Goal: Find specific page/section: Find specific page/section

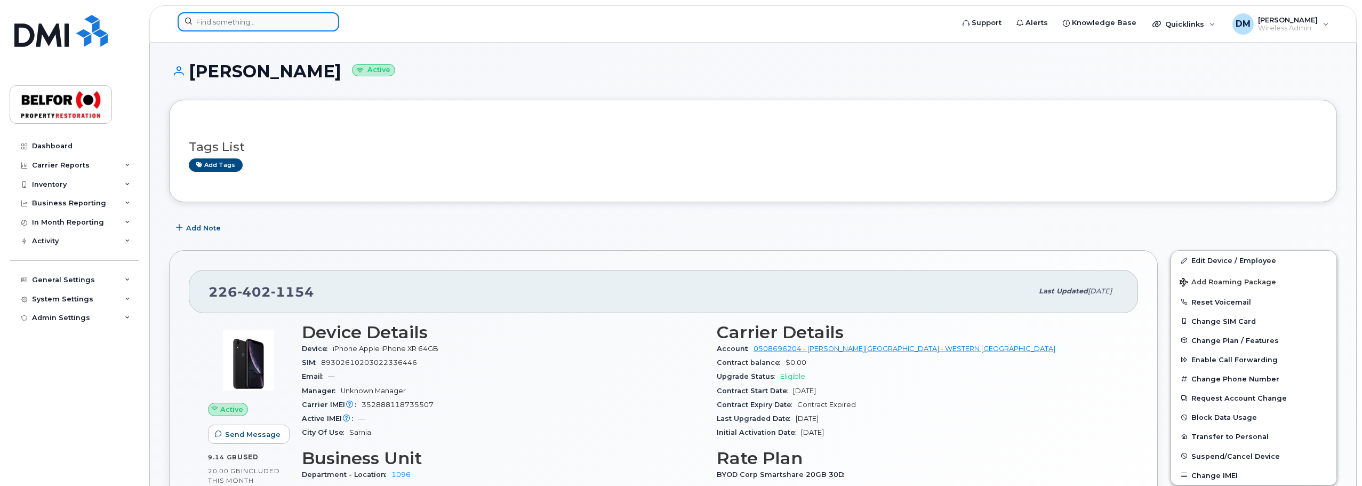
click at [230, 29] on input at bounding box center [259, 21] width 162 height 19
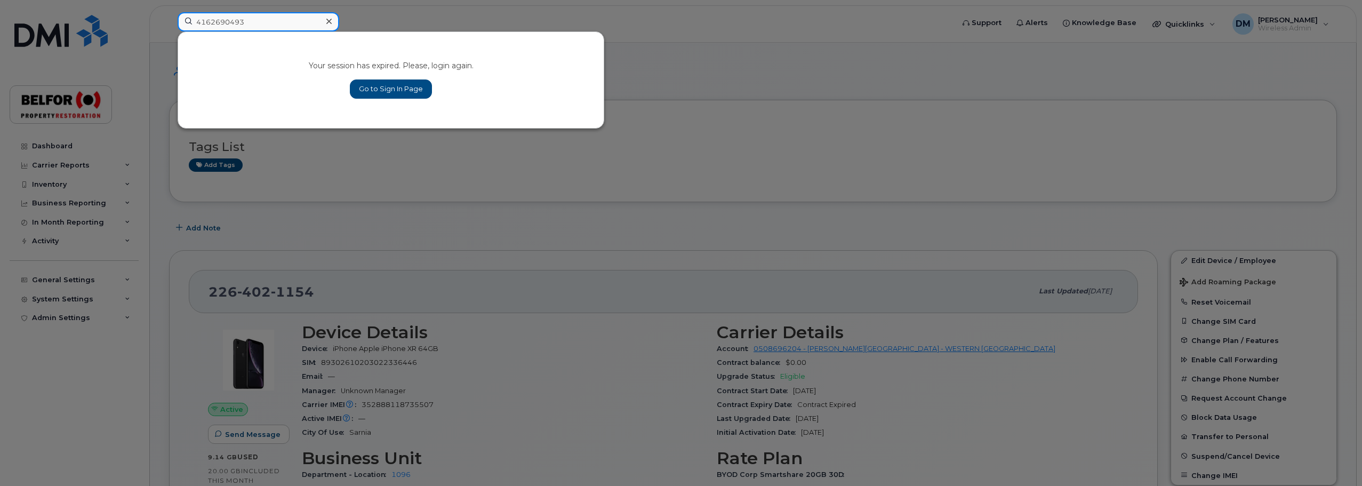
type input "4162690493"
click at [393, 92] on link "Go to Sign In Page" at bounding box center [391, 88] width 82 height 19
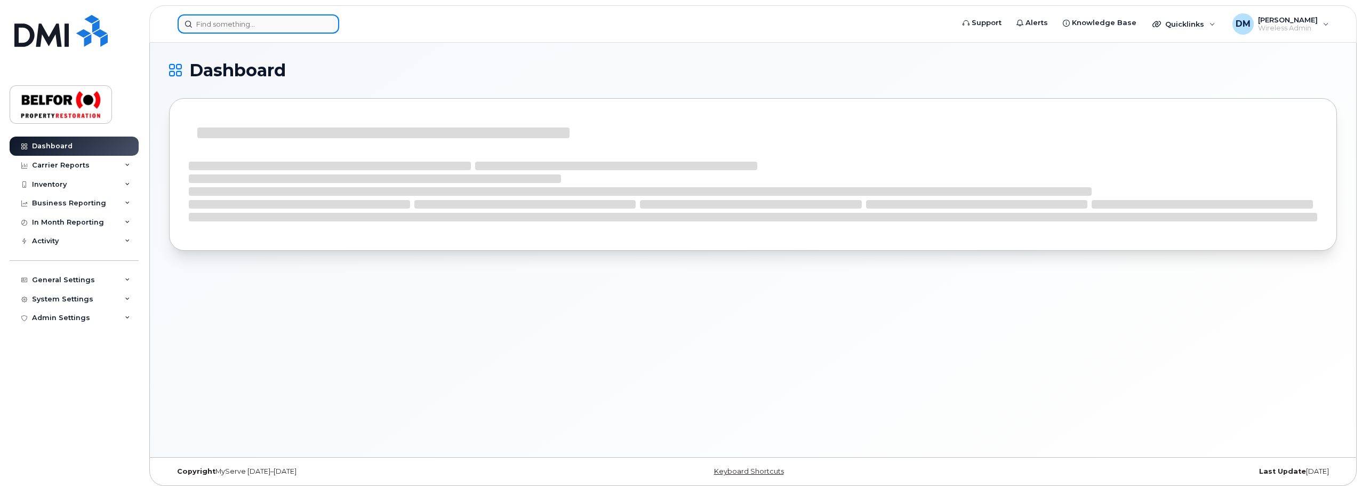
click at [217, 24] on input at bounding box center [259, 23] width 162 height 19
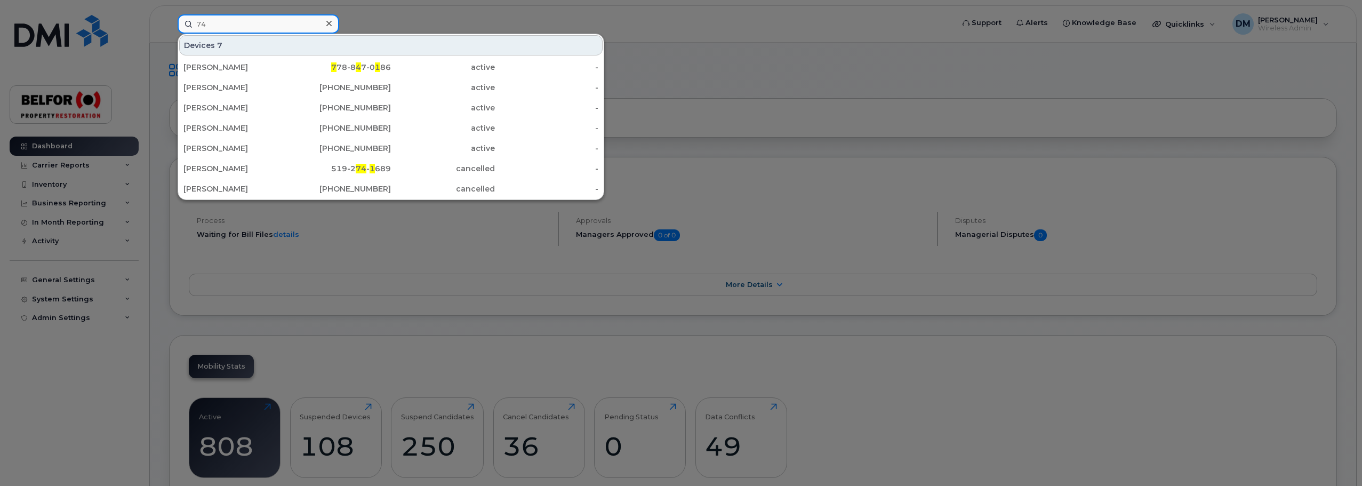
type input "7"
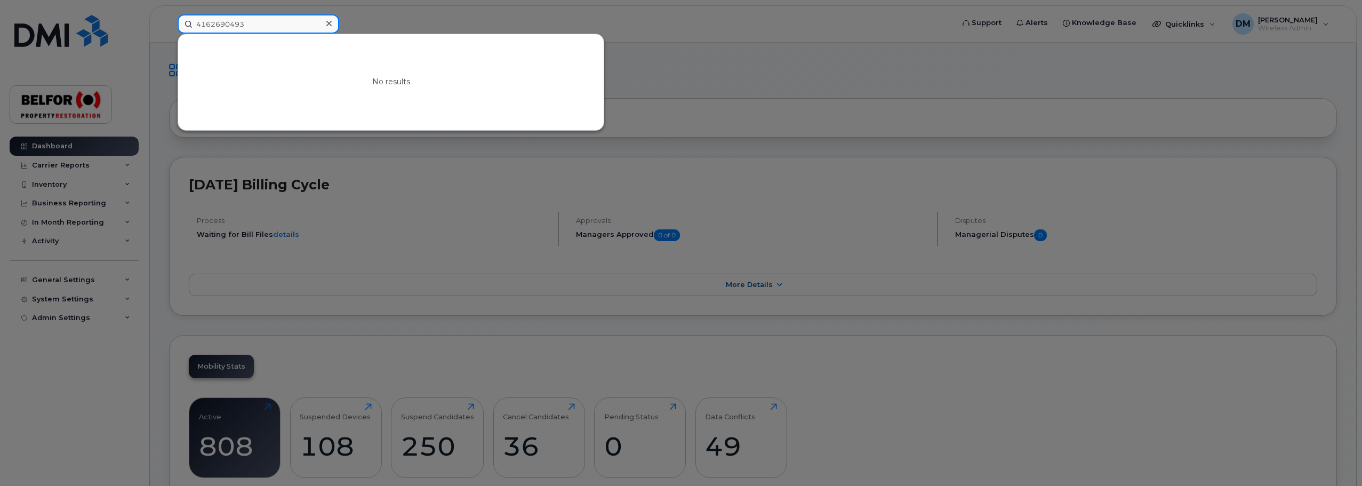
click at [226, 28] on input "4162690493" at bounding box center [259, 23] width 162 height 19
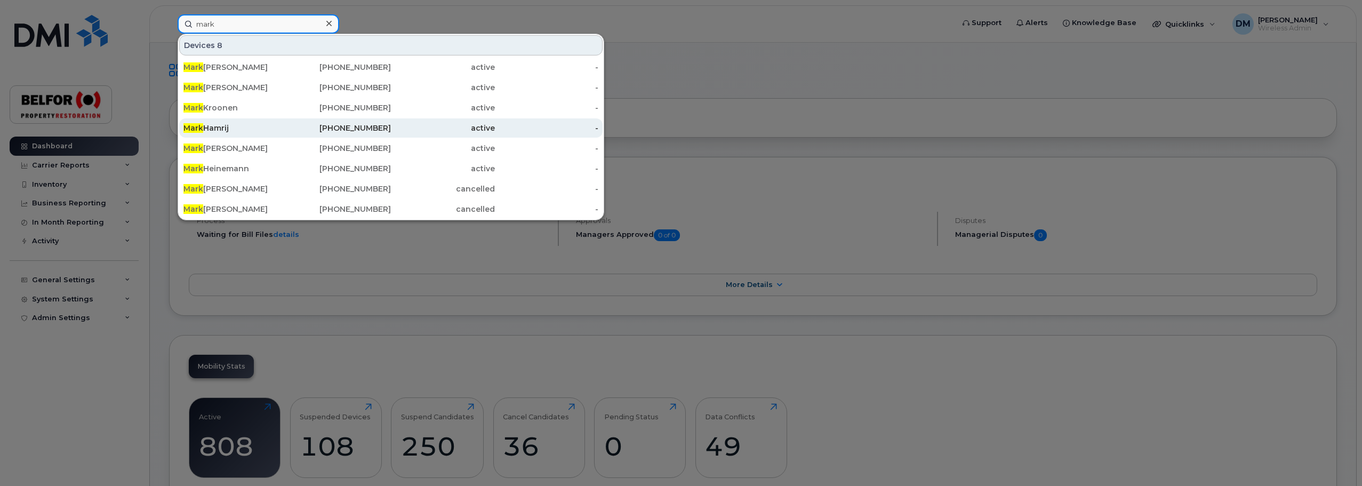
type input "mark"
click at [248, 134] on div "Mark Hamrij" at bounding box center [235, 127] width 104 height 19
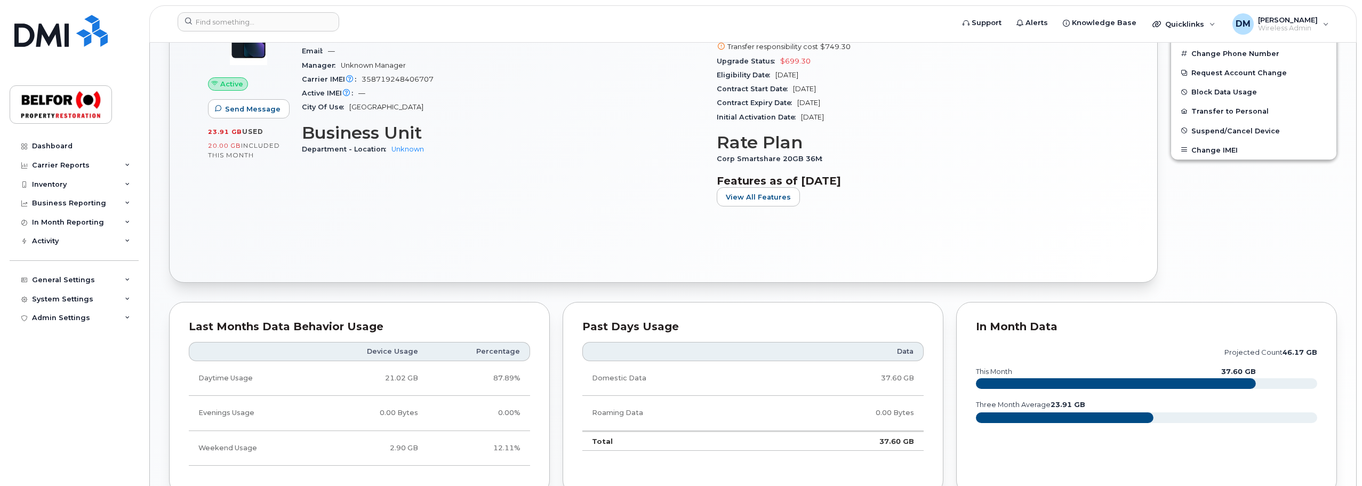
scroll to position [320, 0]
